Goal: Check status: Check status

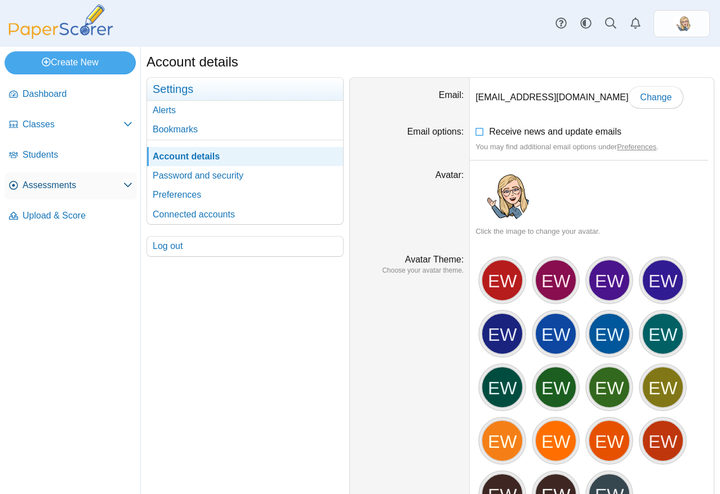
click at [75, 188] on span "Assessments" at bounding box center [73, 185] width 101 height 12
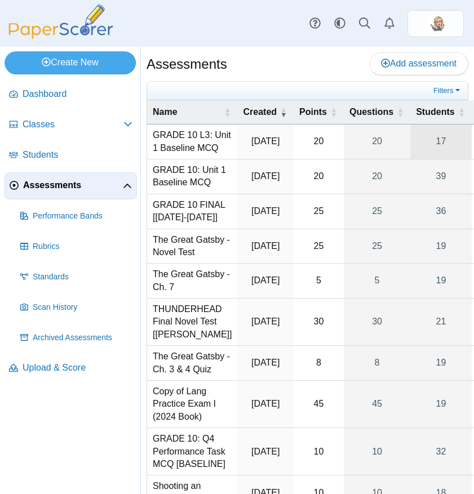
click at [415, 141] on link "17" at bounding box center [440, 142] width 61 height 34
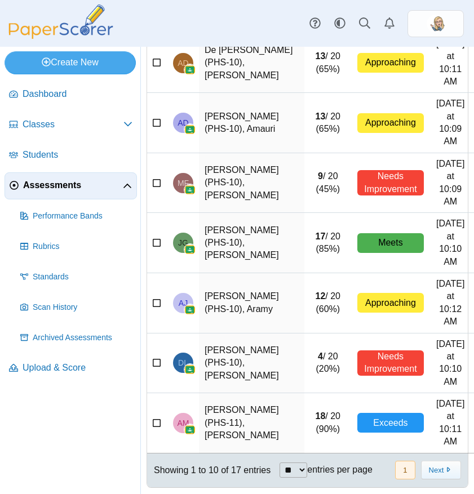
scroll to position [369, 0]
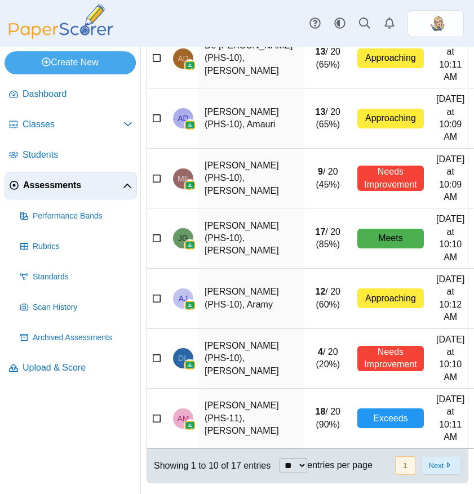
click at [421, 457] on button "Next" at bounding box center [441, 466] width 40 height 19
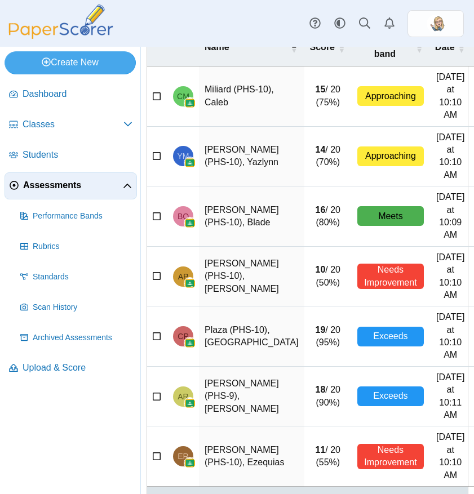
scroll to position [130, 0]
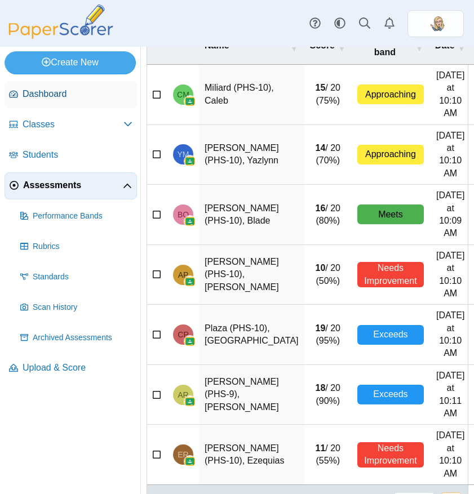
click at [58, 101] on link "Dashboard" at bounding box center [71, 94] width 132 height 27
